Goal: Information Seeking & Learning: Learn about a topic

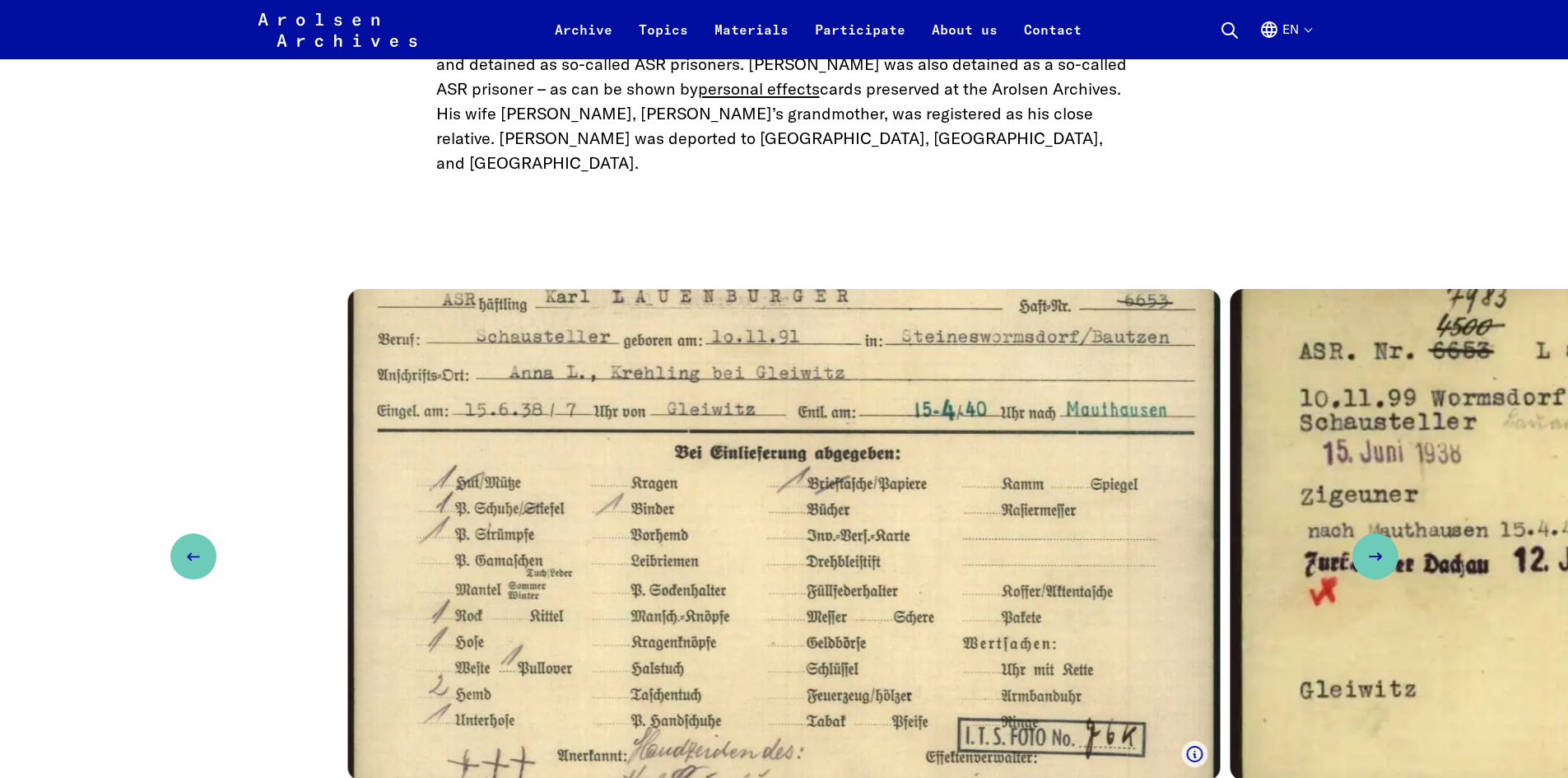
scroll to position [2630, 0]
drag, startPoint x: 1253, startPoint y: 290, endPoint x: 1367, endPoint y: 163, distance: 170.7
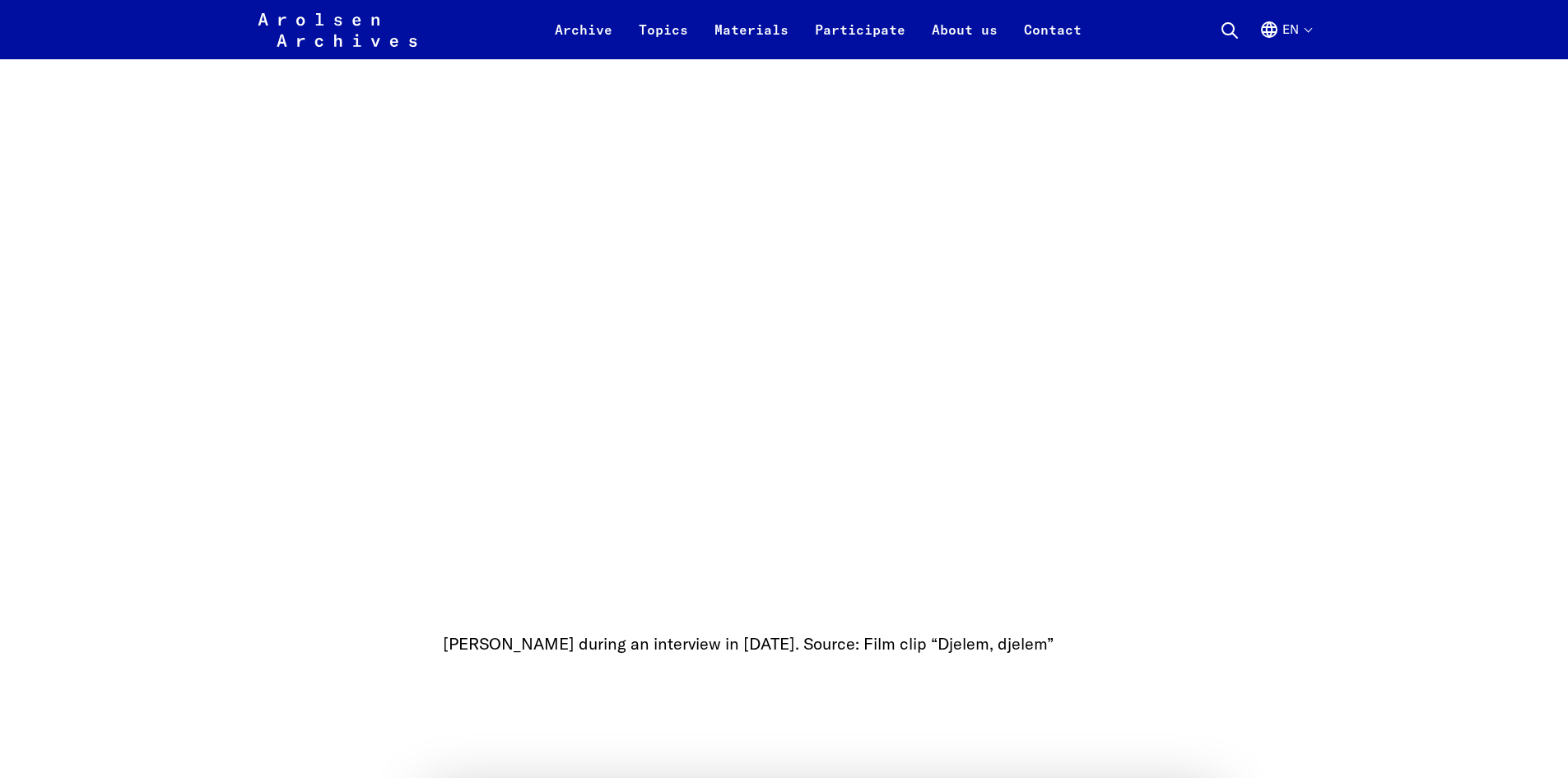
scroll to position [1473, 0]
drag, startPoint x: 952, startPoint y: 595, endPoint x: 911, endPoint y: 639, distance: 60.1
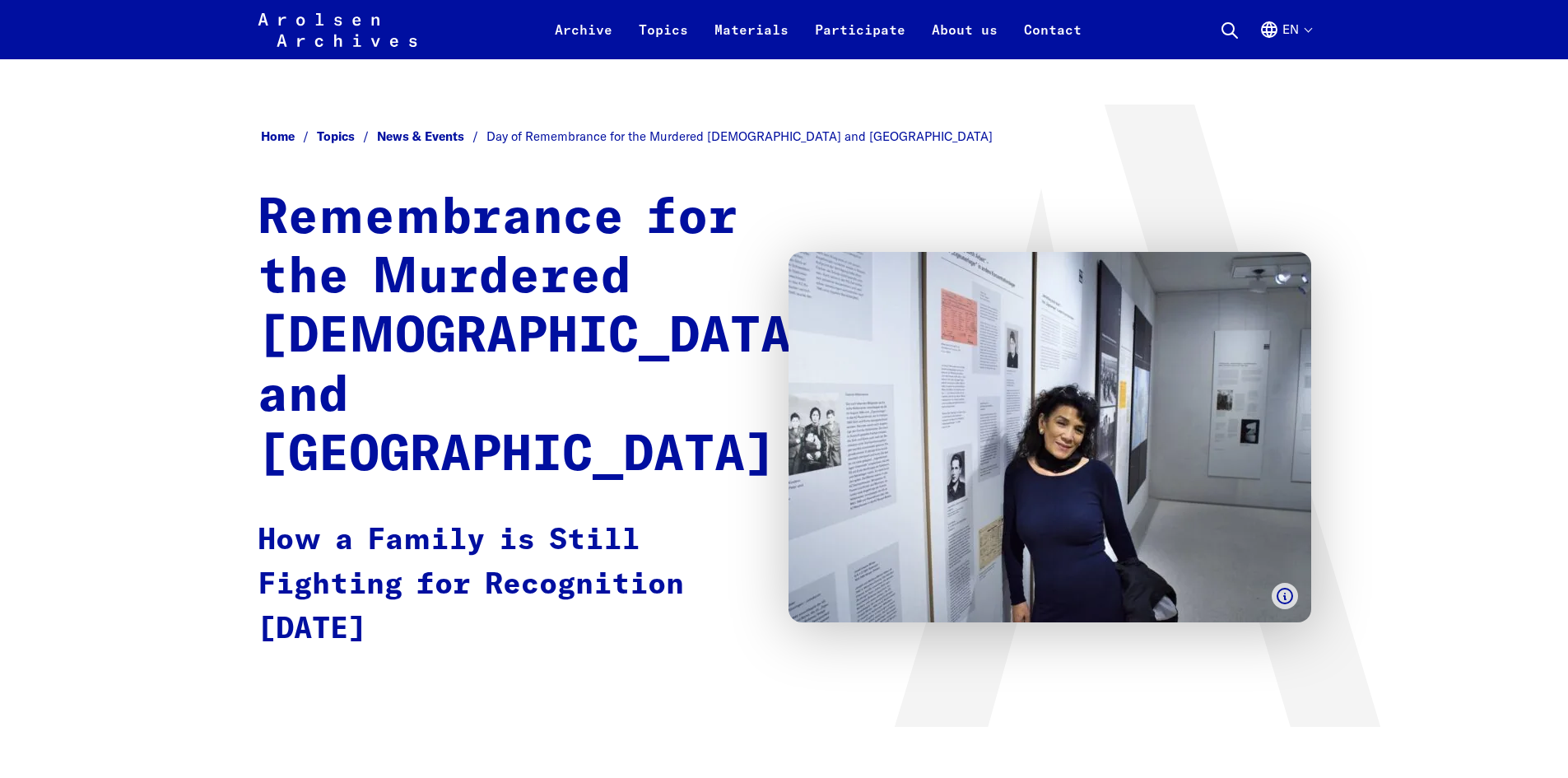
scroll to position [0, 0]
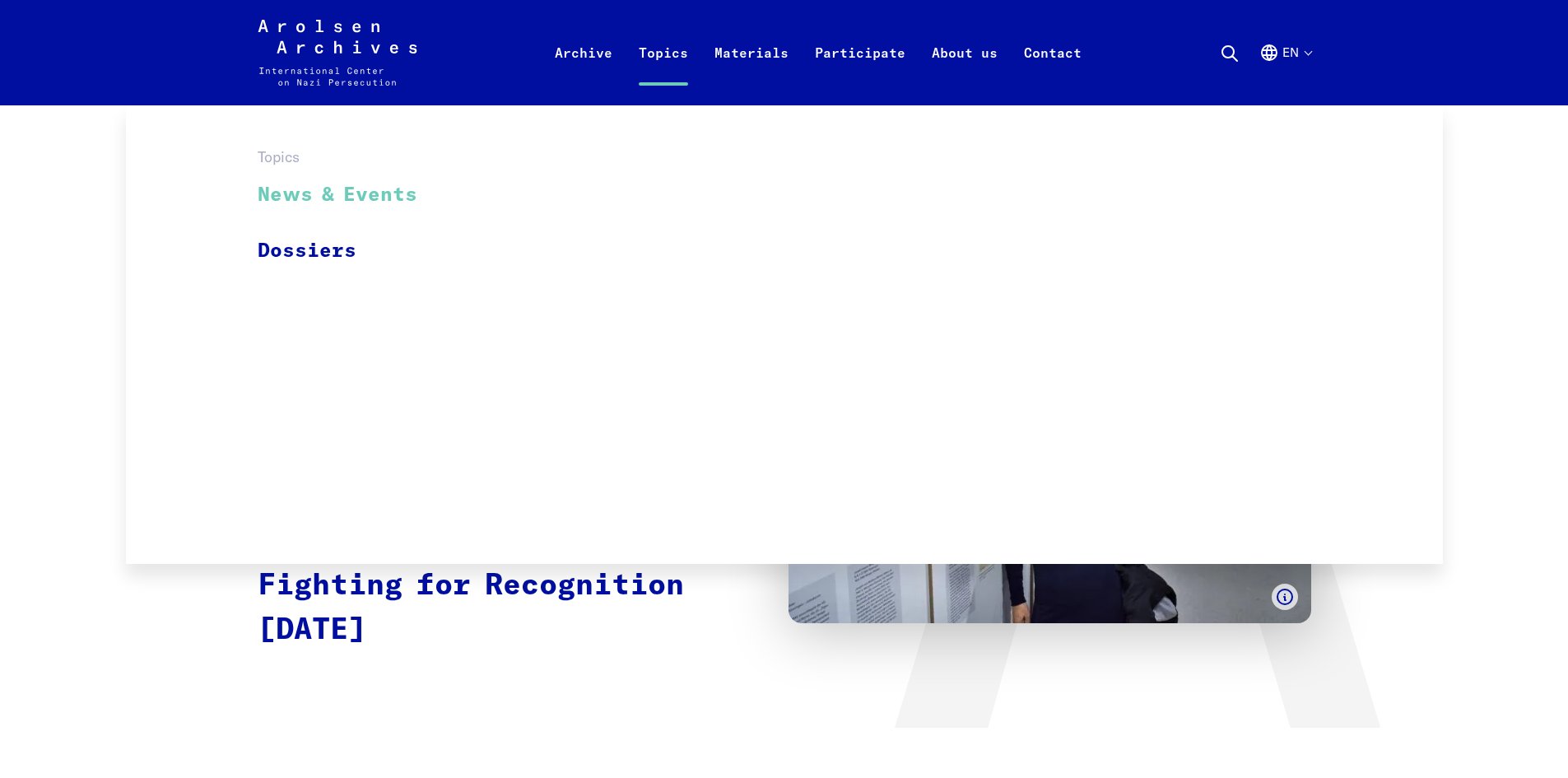
click at [355, 203] on link "News & Events" at bounding box center [348, 195] width 181 height 55
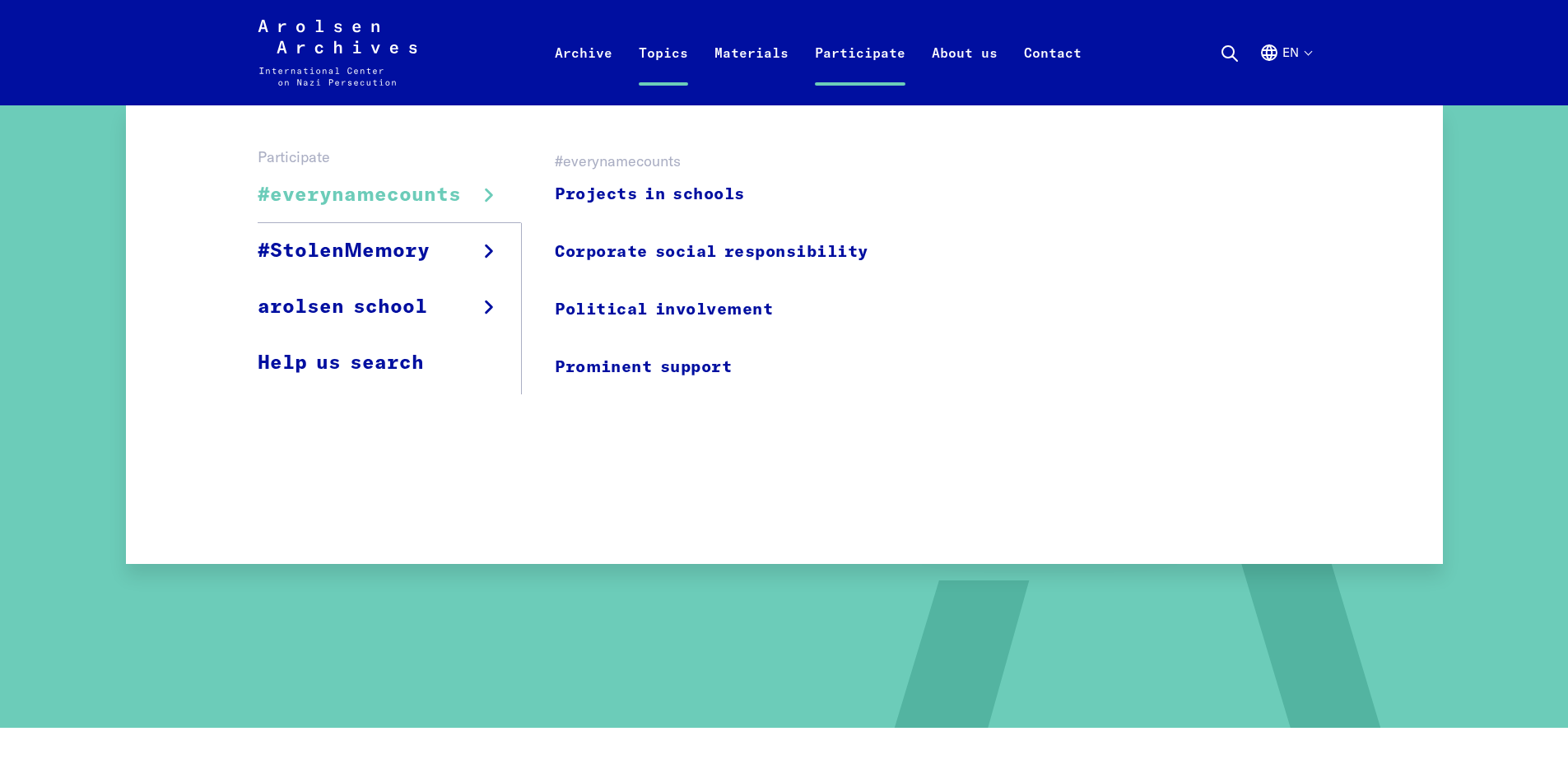
click at [413, 191] on span "#everynamecounts" at bounding box center [359, 195] width 203 height 30
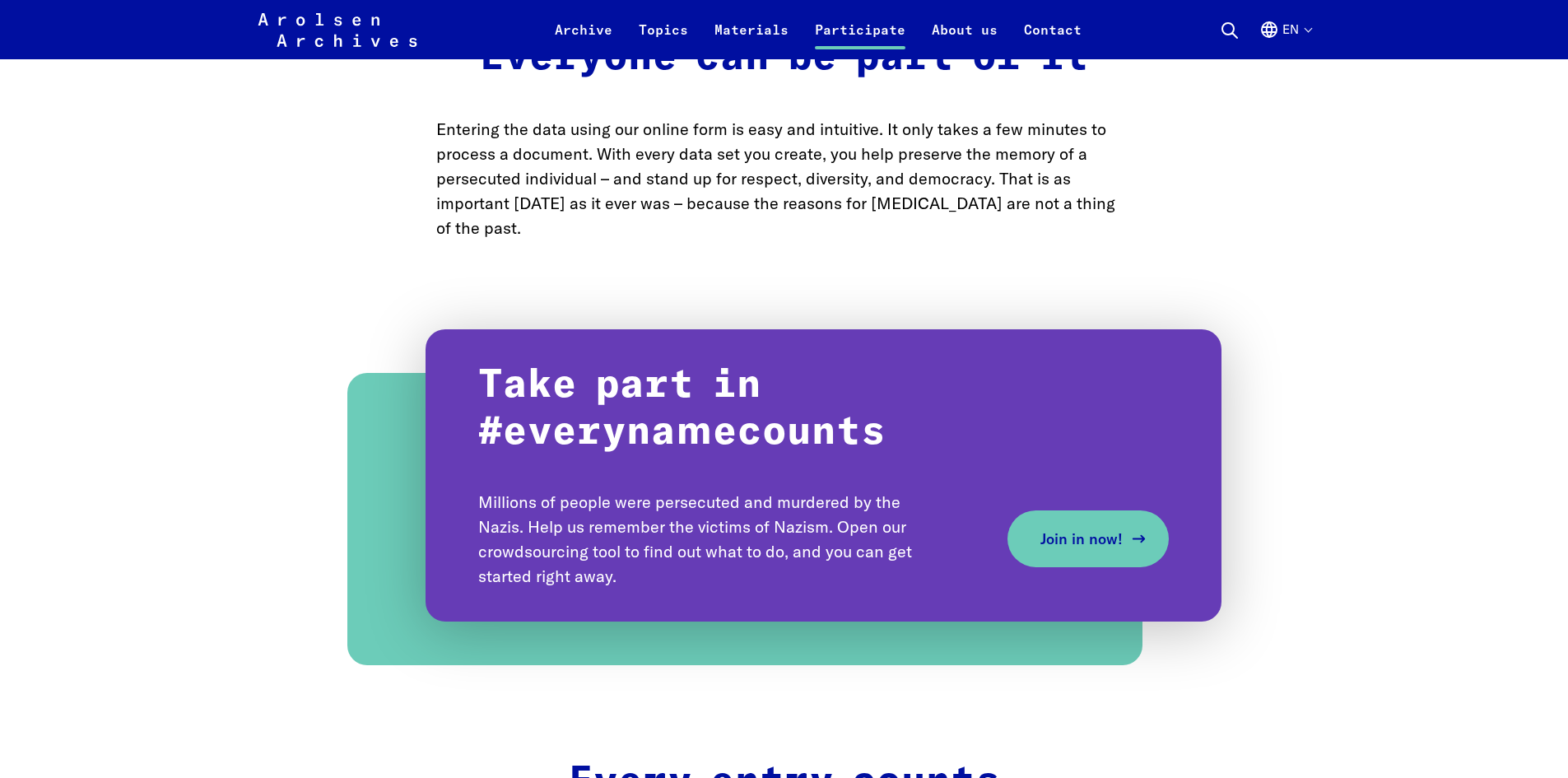
scroll to position [1071, 0]
click at [1048, 551] on span "Join in now!" at bounding box center [1082, 539] width 83 height 22
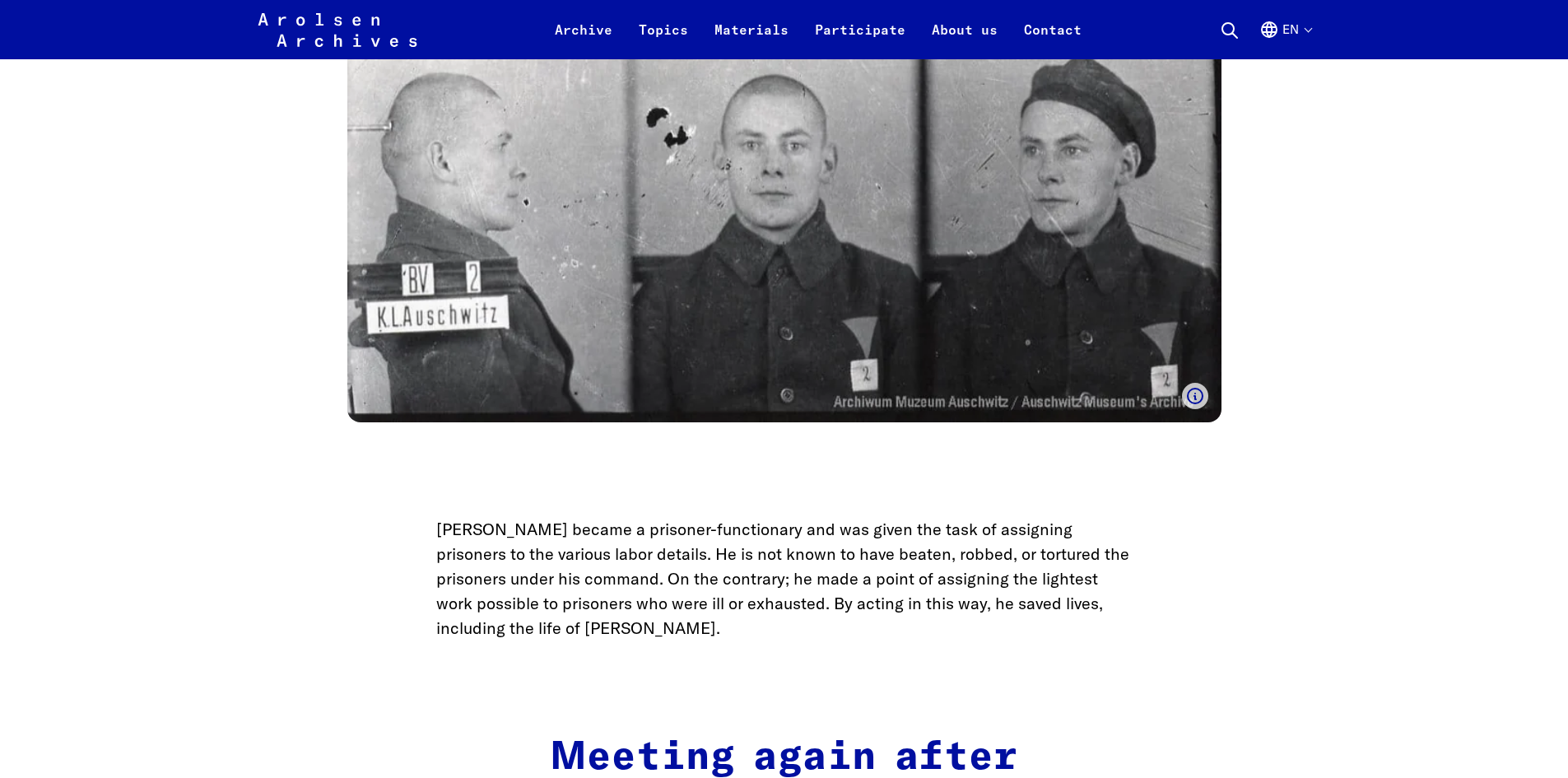
scroll to position [1974, 0]
drag, startPoint x: 660, startPoint y: 236, endPoint x: 1364, endPoint y: 271, distance: 704.9
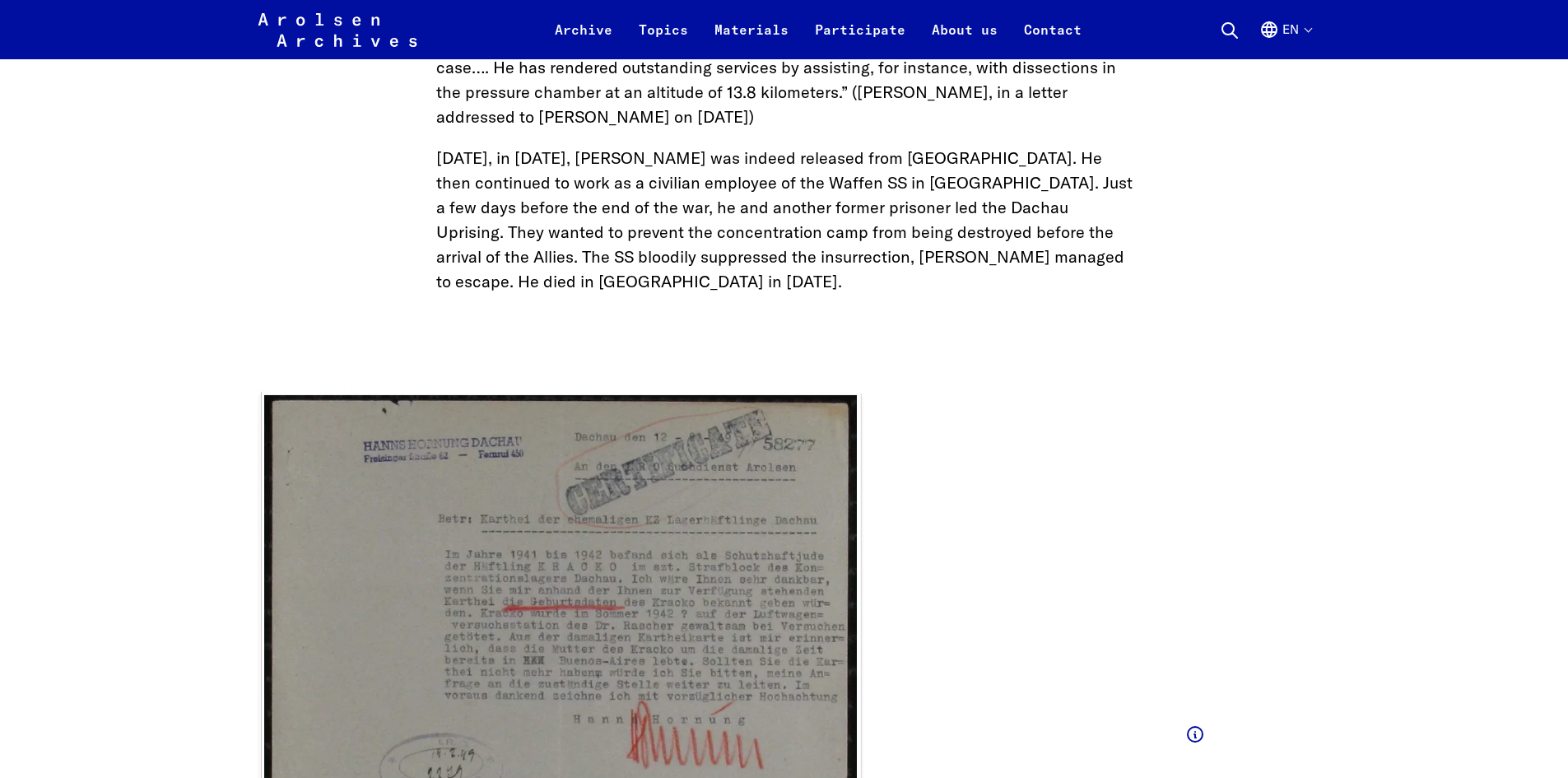
scroll to position [5180, 0]
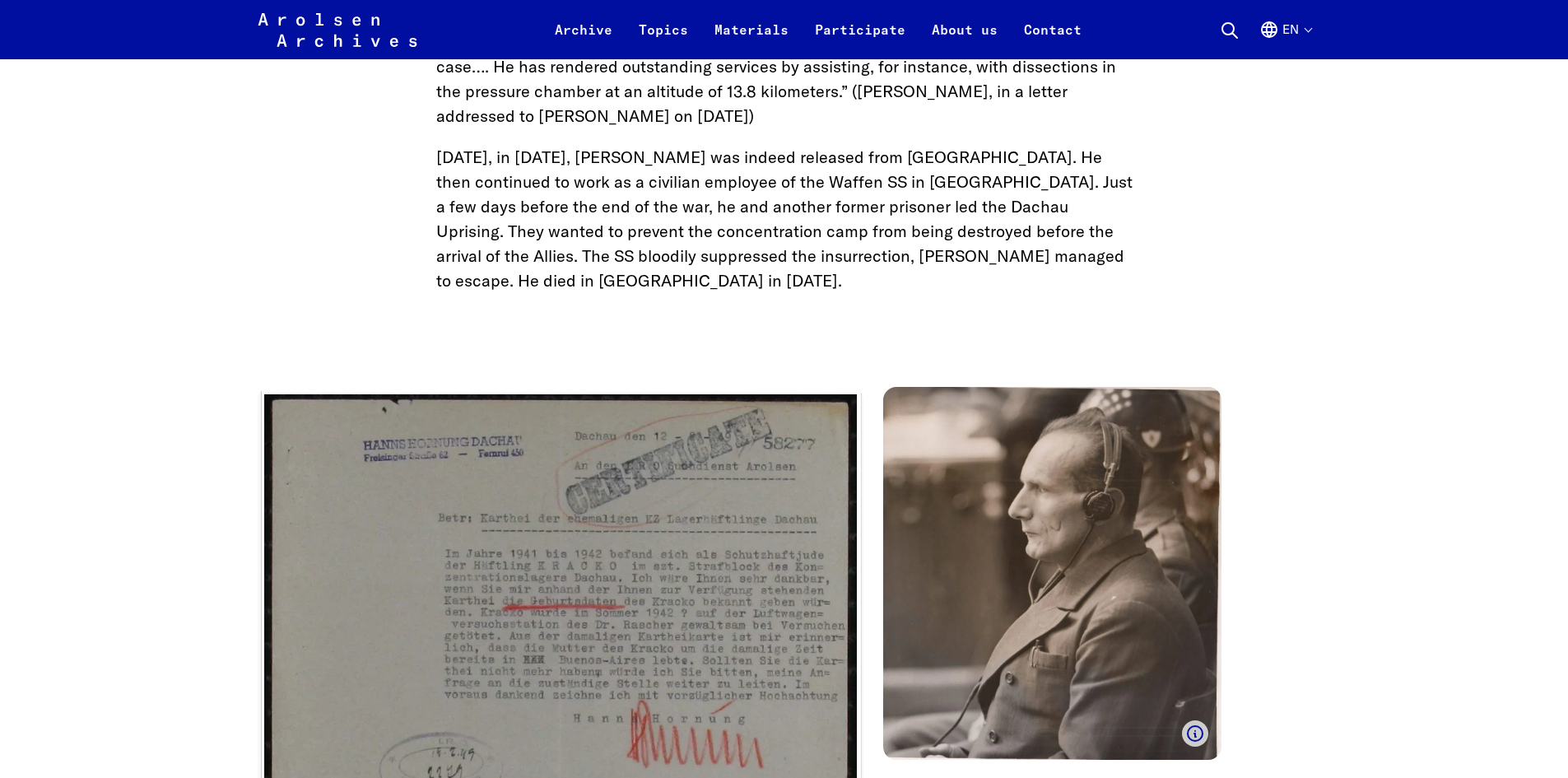
drag, startPoint x: 1365, startPoint y: 300, endPoint x: 1388, endPoint y: 270, distance: 37.8
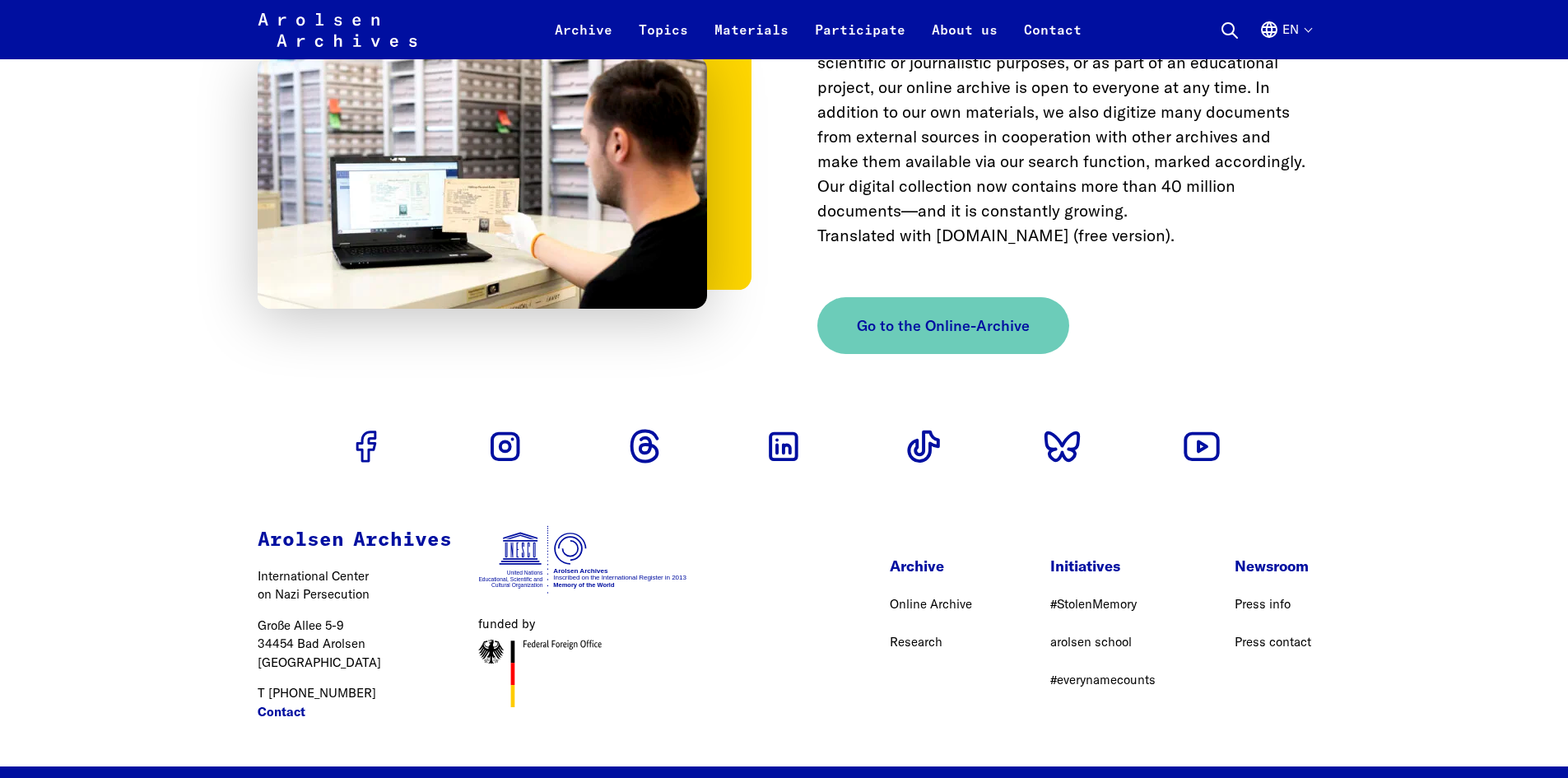
scroll to position [7122, 0]
